Goal: Navigation & Orientation: Find specific page/section

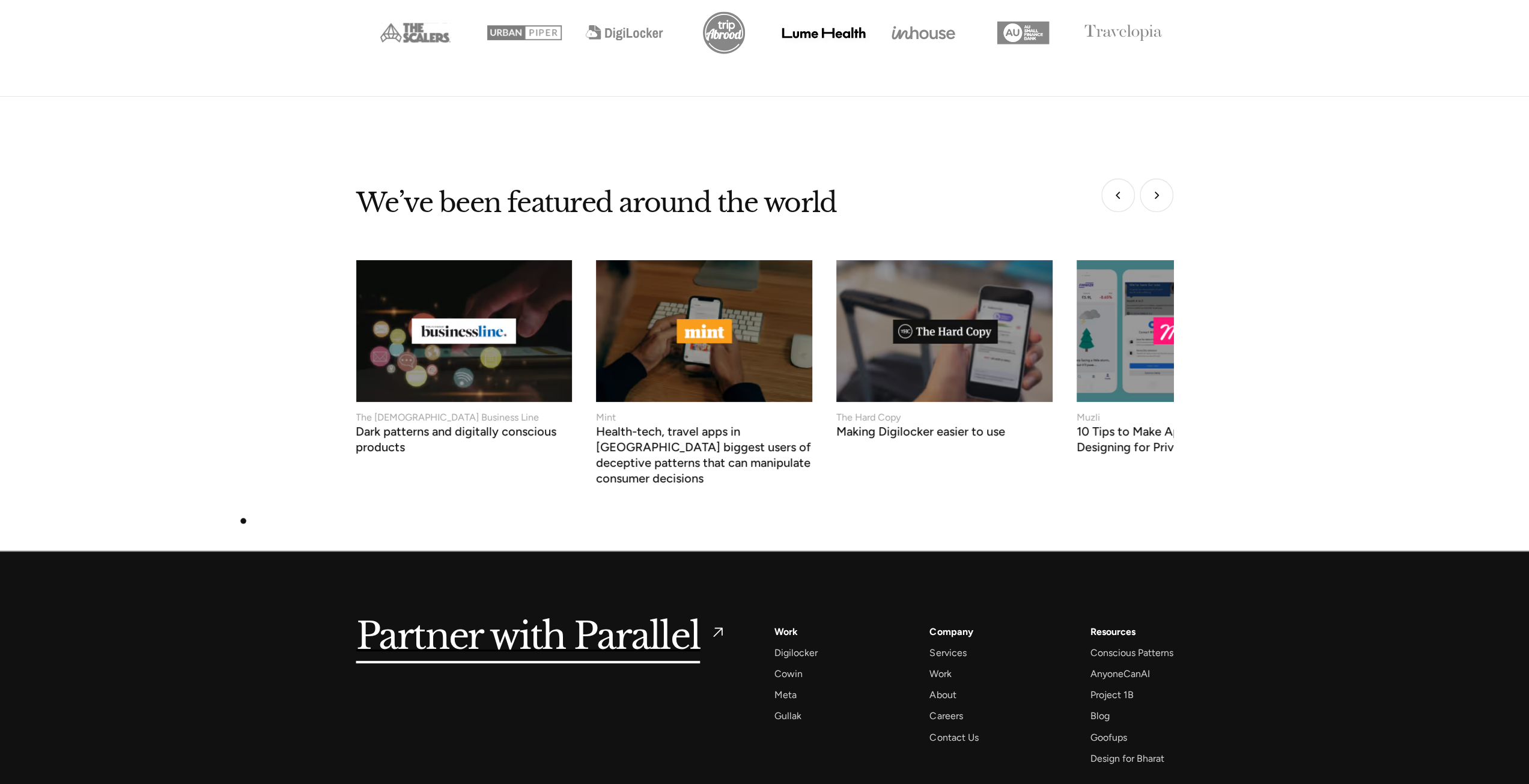
scroll to position [4804, 0]
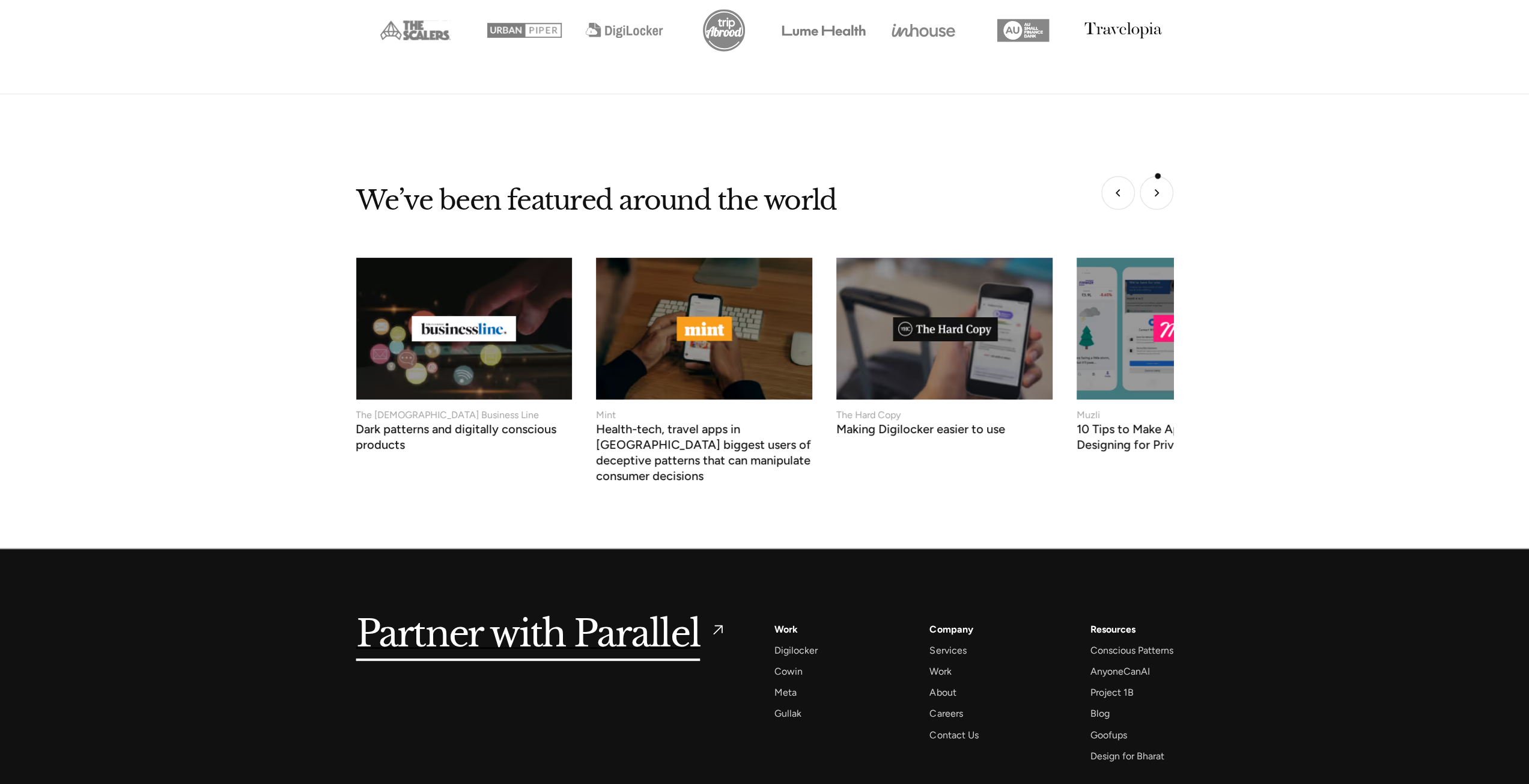
click at [1158, 176] on img "Next slide" at bounding box center [1157, 192] width 34 height 34
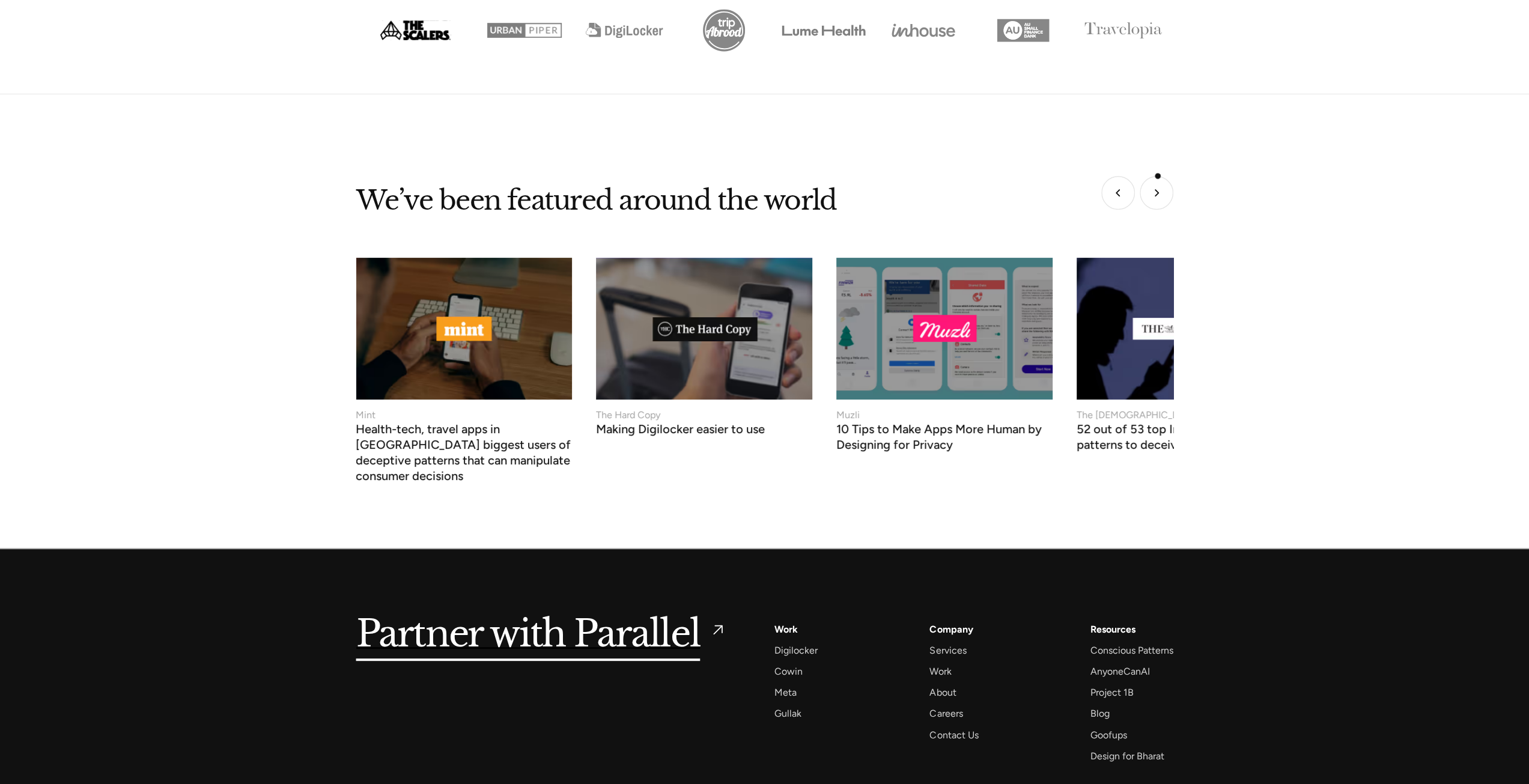
click at [1158, 176] on img "Next slide" at bounding box center [1157, 192] width 34 height 34
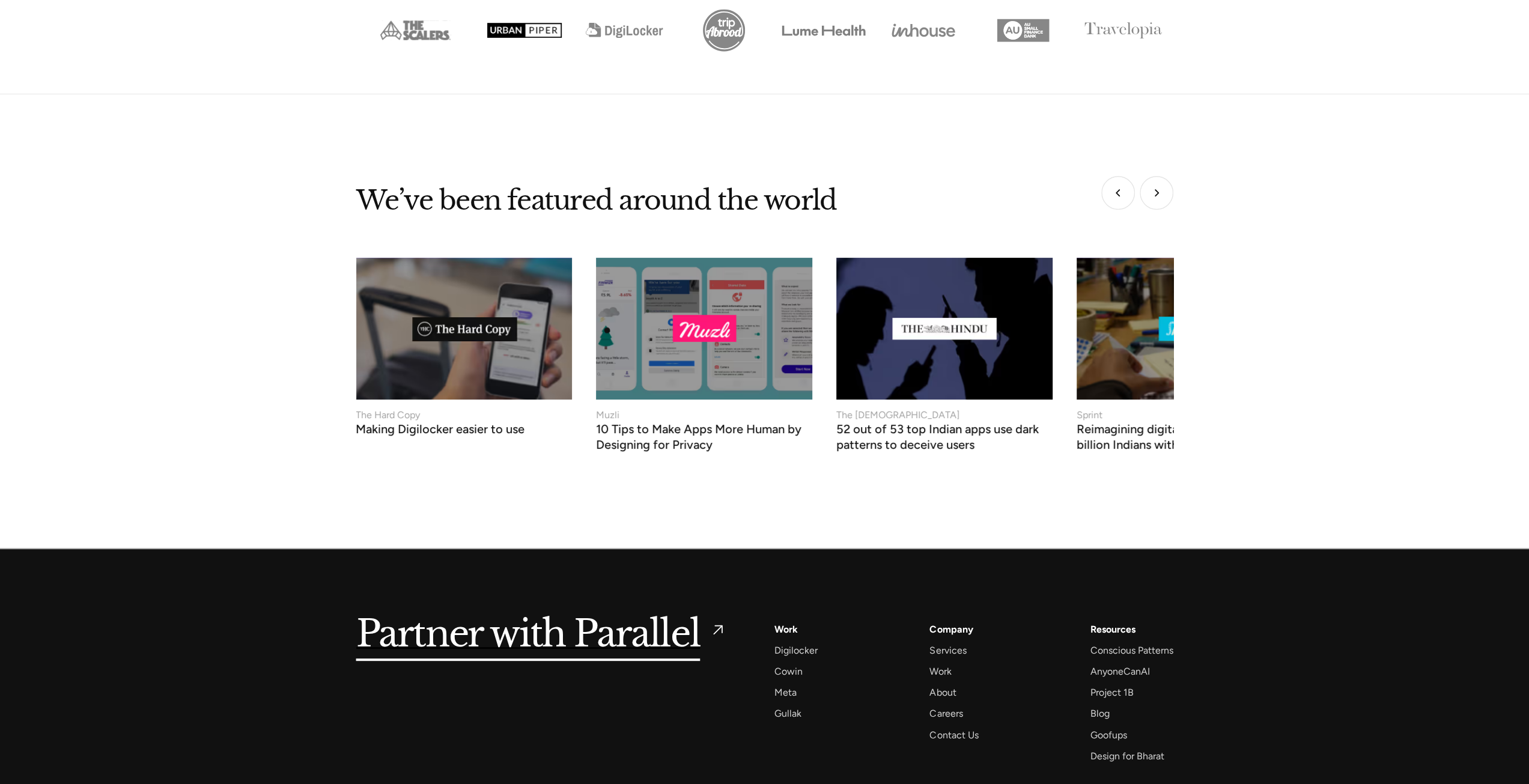
scroll to position [4876, 0]
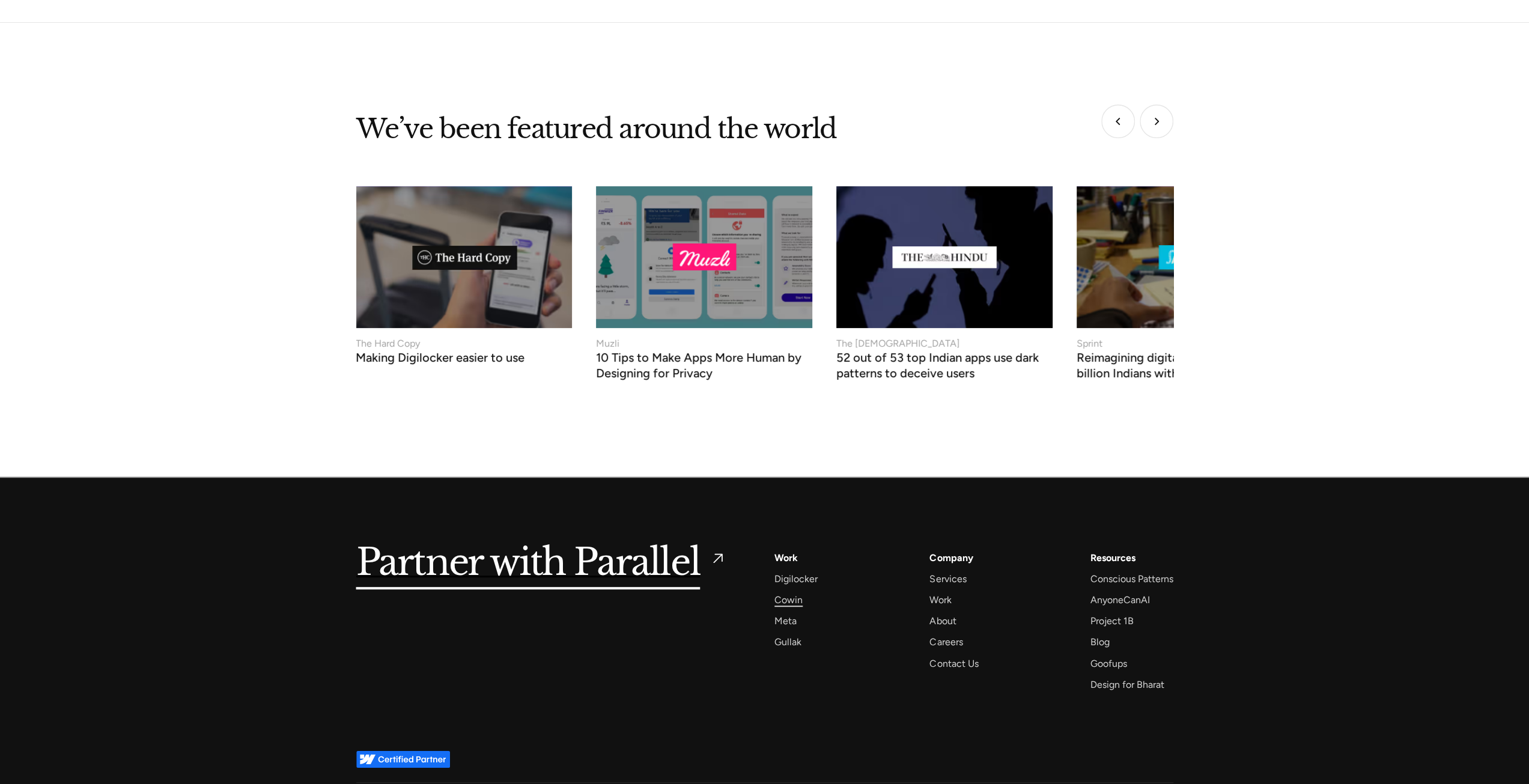
click at [789, 592] on div "Cowin" at bounding box center [789, 600] width 28 height 17
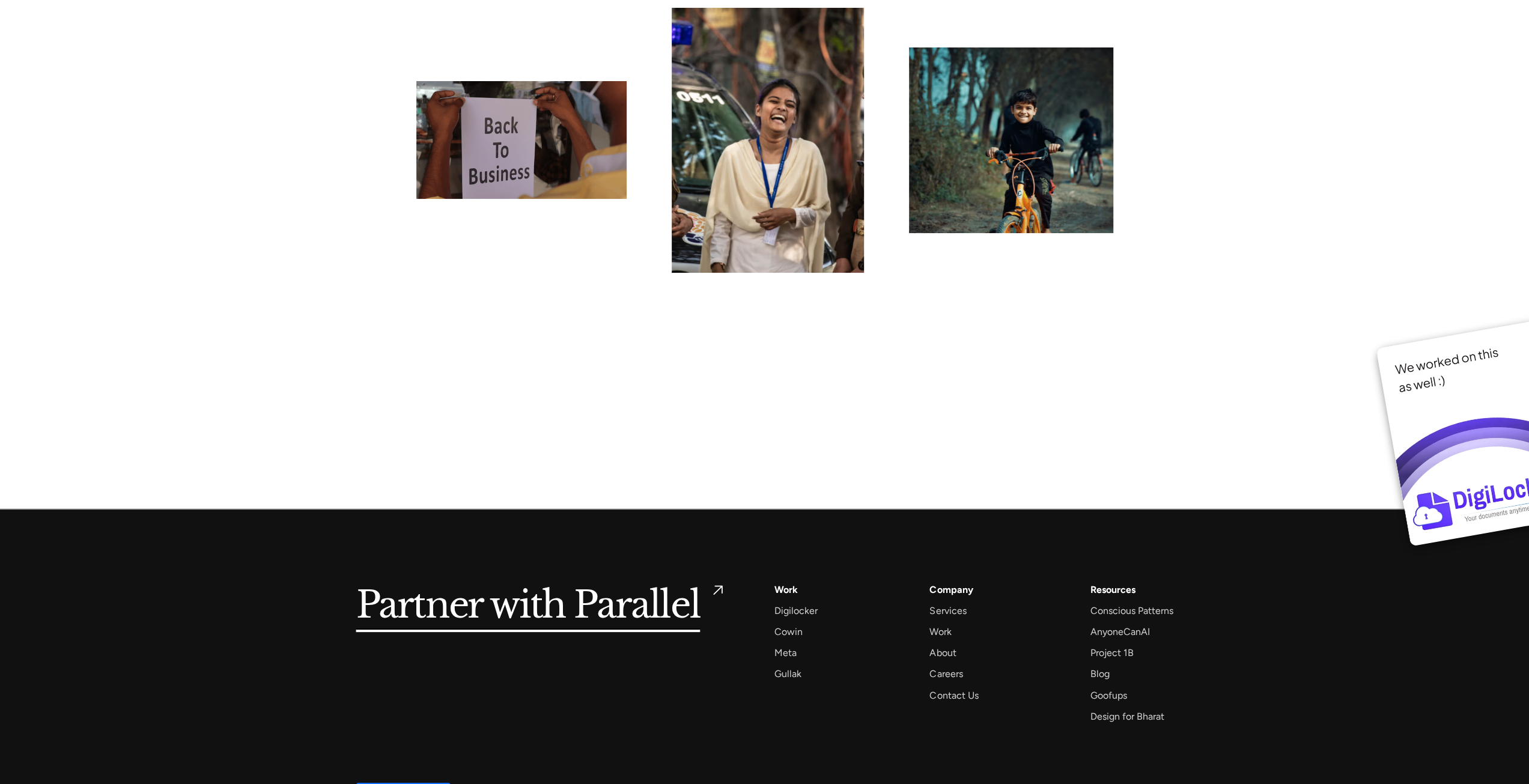
scroll to position [9247, 0]
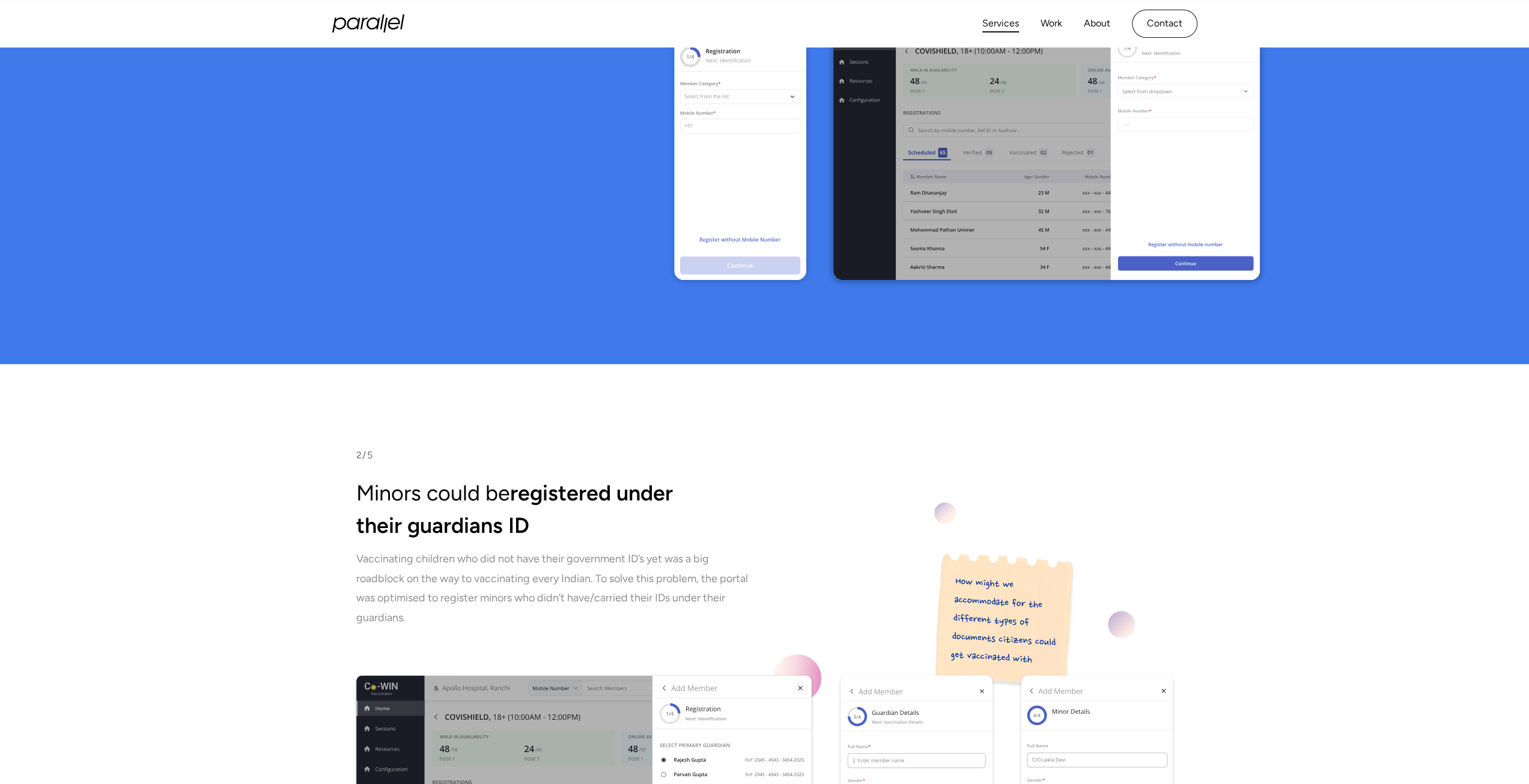
click at [1005, 23] on link "Services" at bounding box center [1001, 23] width 36 height 17
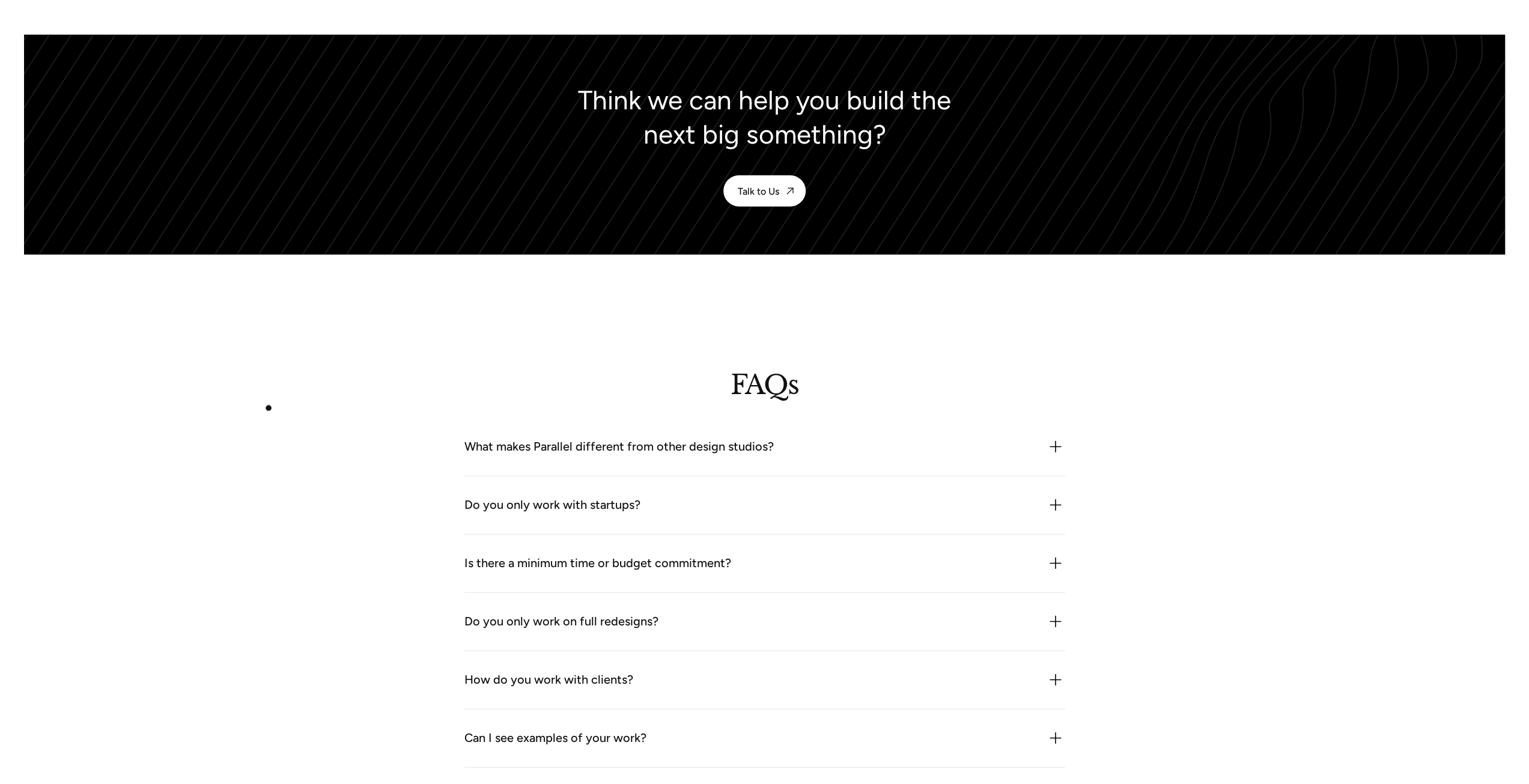
scroll to position [3551, 0]
